Goal: Task Accomplishment & Management: Manage account settings

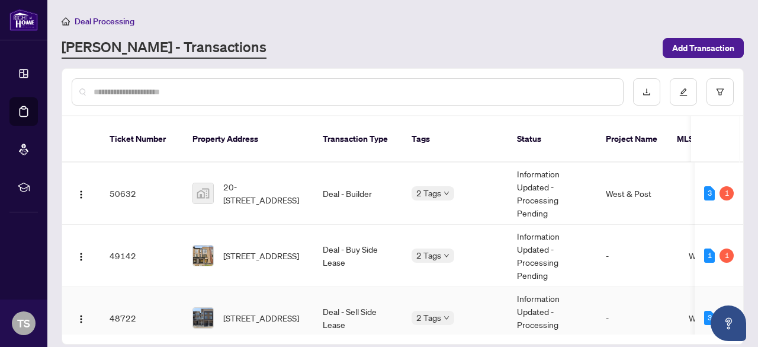
click at [333, 307] on td "Deal - Sell Side Lease" at bounding box center [357, 318] width 89 height 62
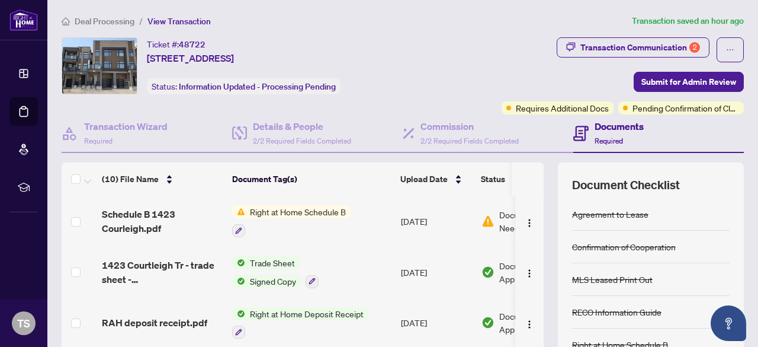
scroll to position [105, 0]
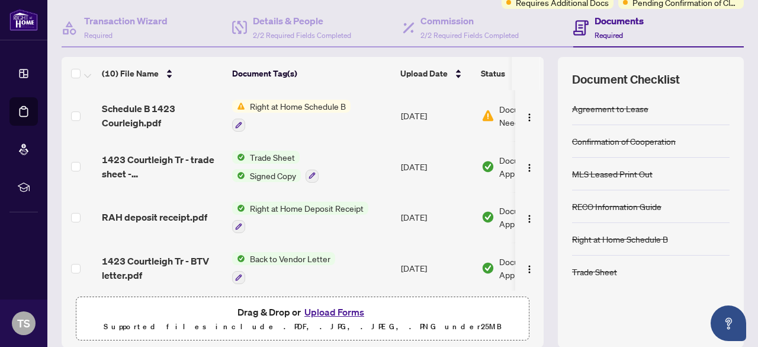
click at [457, 111] on td "[DATE]" at bounding box center [436, 115] width 81 height 51
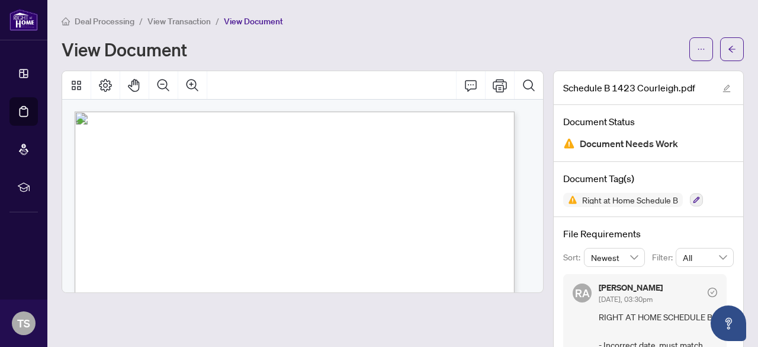
click at [103, 23] on span "Deal Processing" at bounding box center [105, 21] width 60 height 11
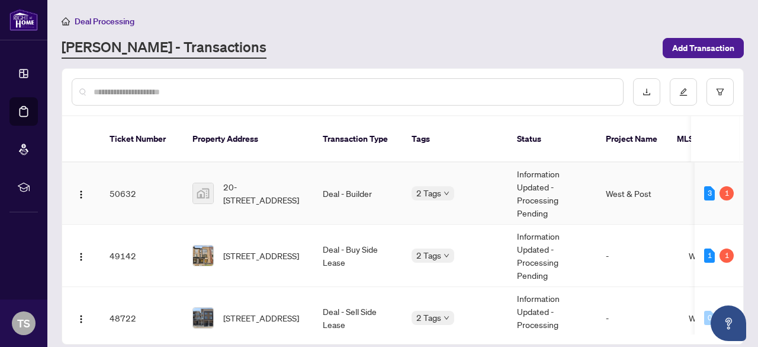
click at [541, 193] on td "Information Updated - Processing Pending" at bounding box center [552, 193] width 89 height 62
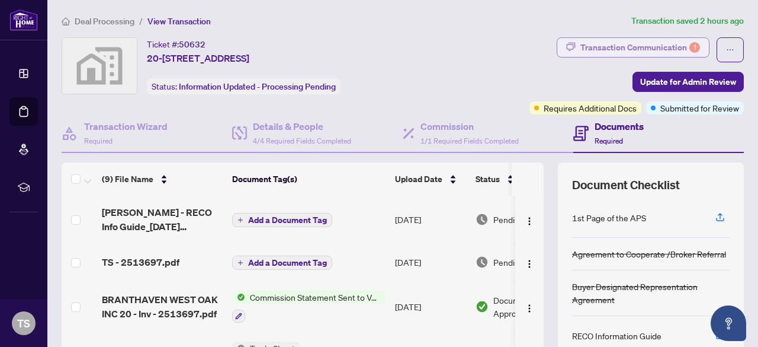
click at [641, 47] on div "Transaction Communication 1" at bounding box center [641, 47] width 120 height 19
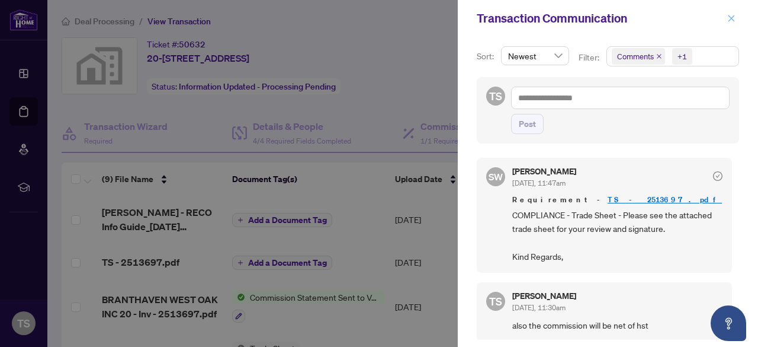
click at [732, 19] on icon "close" at bounding box center [732, 18] width 7 height 7
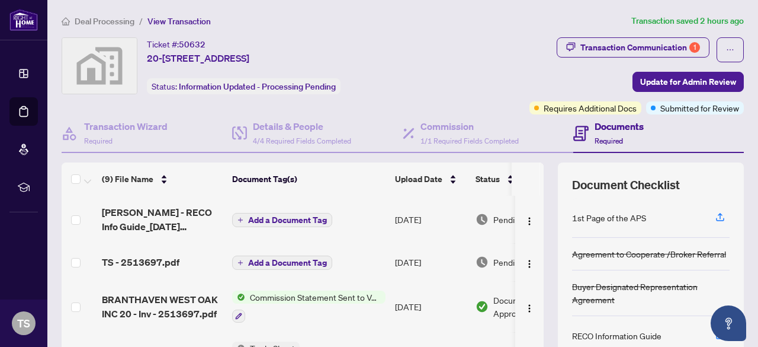
click at [101, 17] on span "Deal Processing" at bounding box center [105, 21] width 60 height 11
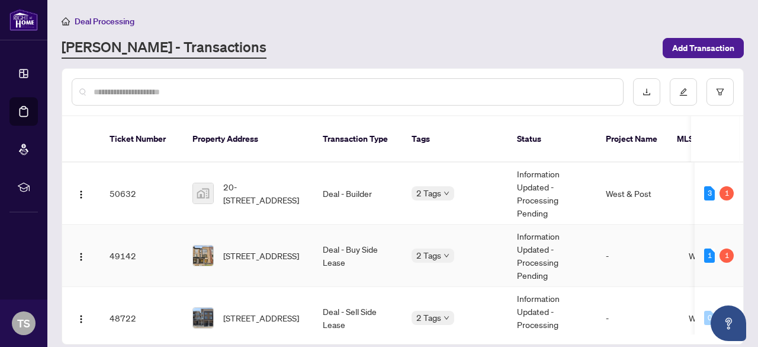
click at [501, 259] on td "2 Tags" at bounding box center [454, 256] width 105 height 62
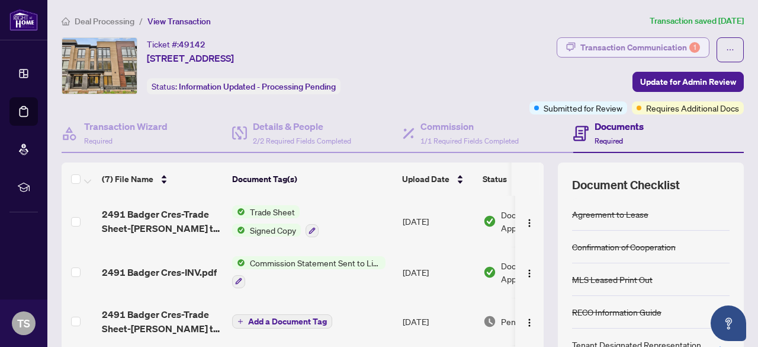
click at [618, 50] on div "Transaction Communication 1" at bounding box center [641, 47] width 120 height 19
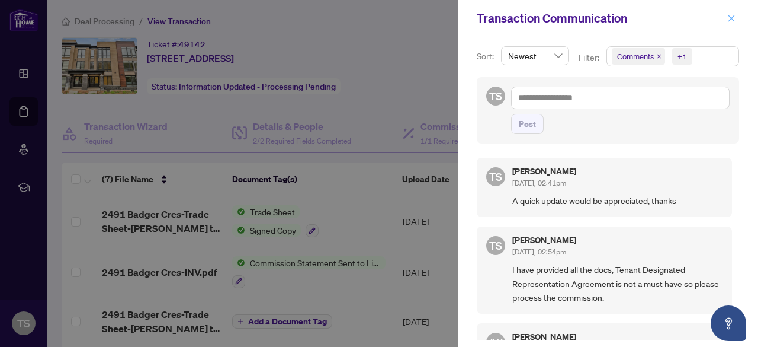
click at [730, 18] on icon "close" at bounding box center [731, 18] width 8 height 8
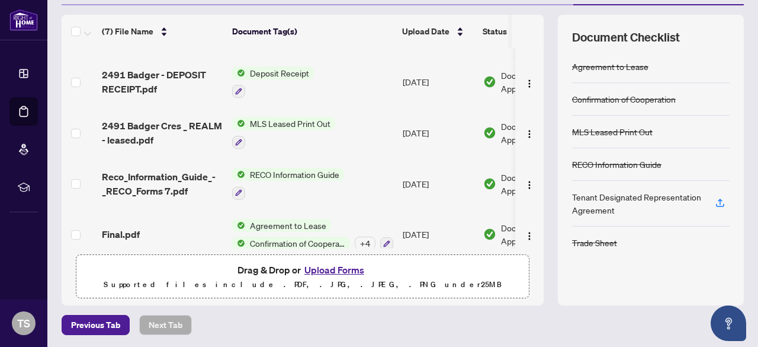
scroll to position [149, 0]
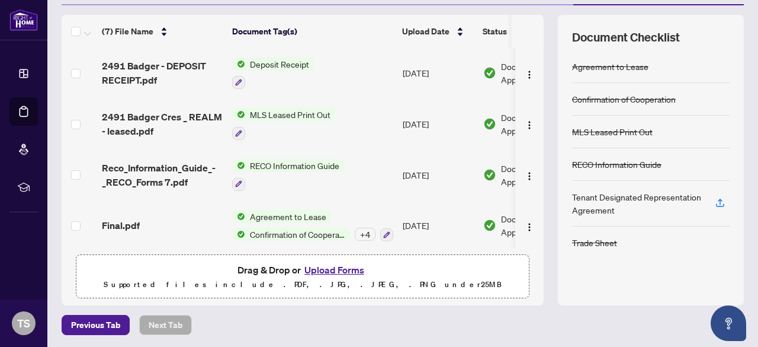
click at [288, 210] on span "Agreement to Lease" at bounding box center [288, 216] width 86 height 13
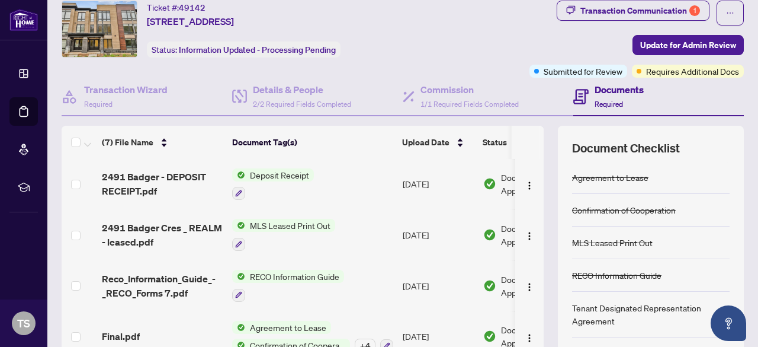
scroll to position [0, 0]
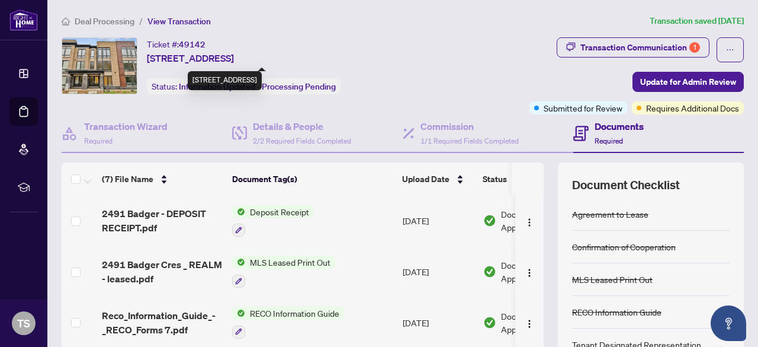
click at [203, 59] on span "[STREET_ADDRESS]" at bounding box center [190, 58] width 87 height 14
copy span "[STREET_ADDRESS]"
